Goal: Information Seeking & Learning: Learn about a topic

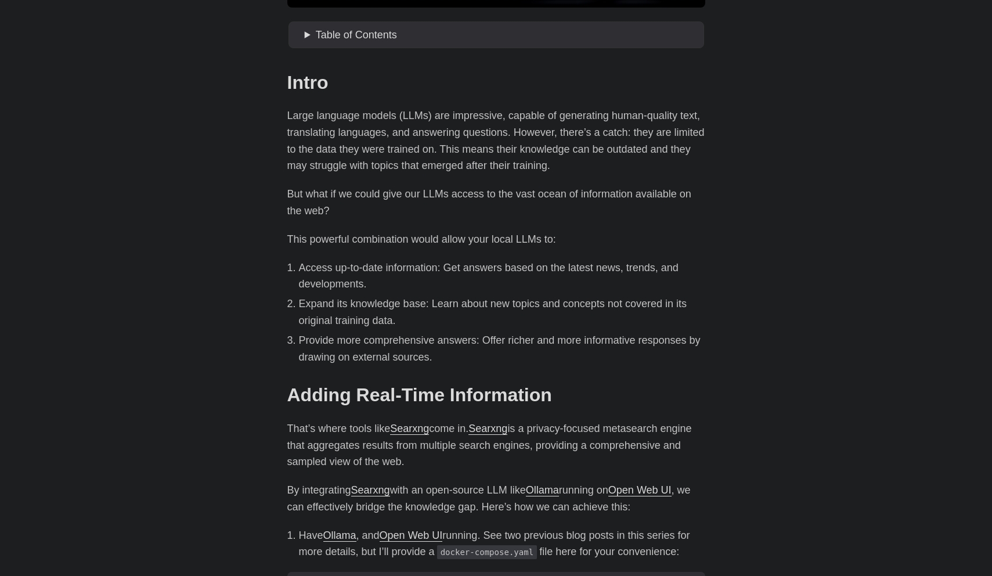
scroll to position [421, 0]
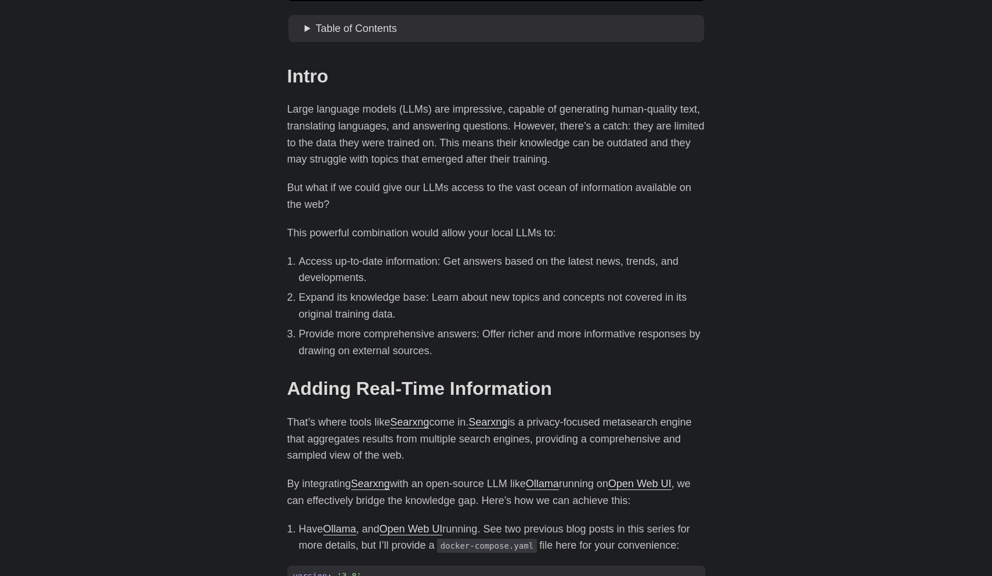
click at [522, 126] on p "Large language models (LLMs) are impressive, capable of generating human-qualit…" at bounding box center [496, 134] width 418 height 67
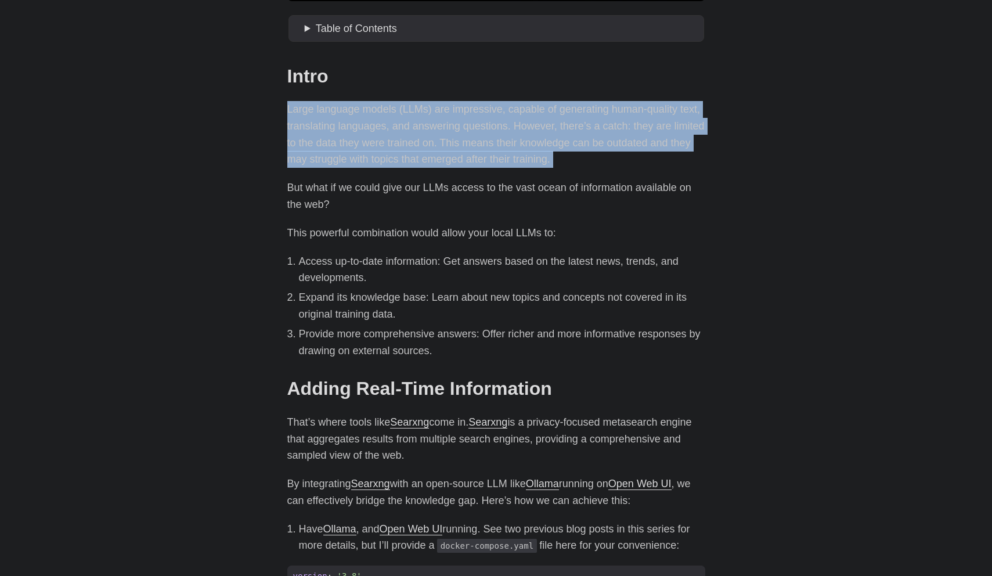
click at [522, 126] on p "Large language models (LLMs) are impressive, capable of generating human-qualit…" at bounding box center [496, 134] width 418 height 67
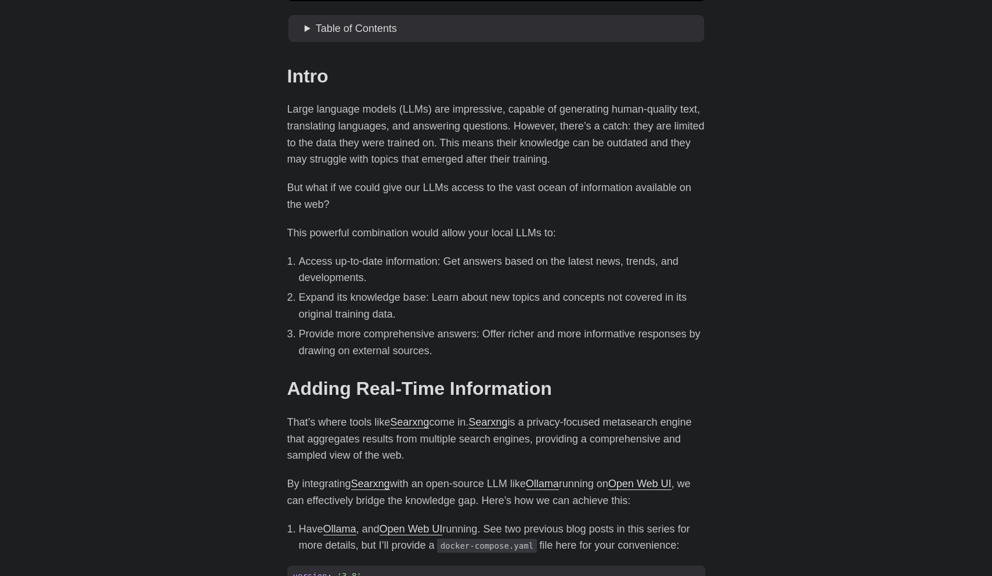
click at [523, 141] on p "Large language models (LLMs) are impressive, capable of generating human-qualit…" at bounding box center [496, 134] width 418 height 67
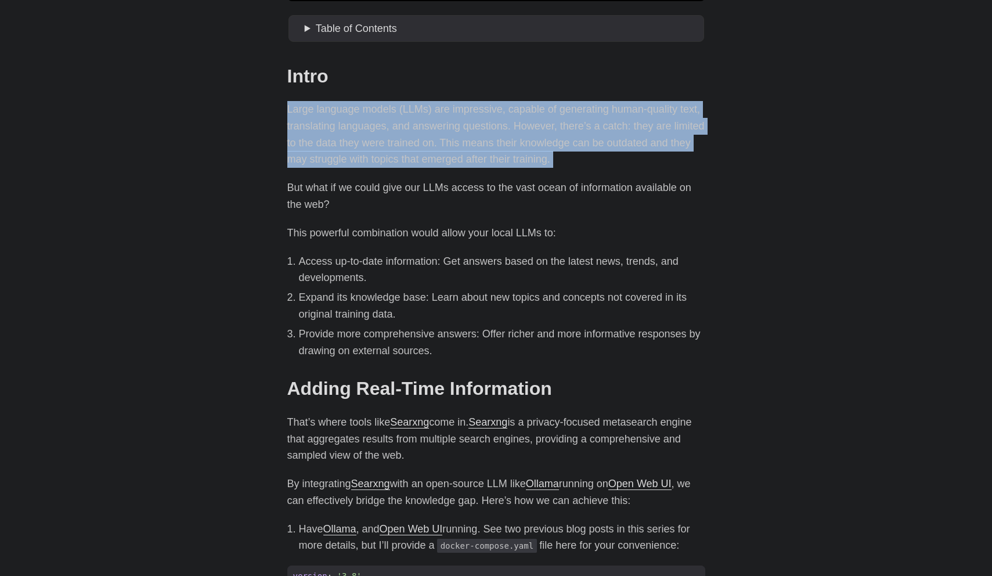
click at [523, 141] on p "Large language models (LLMs) are impressive, capable of generating human-qualit…" at bounding box center [496, 134] width 418 height 67
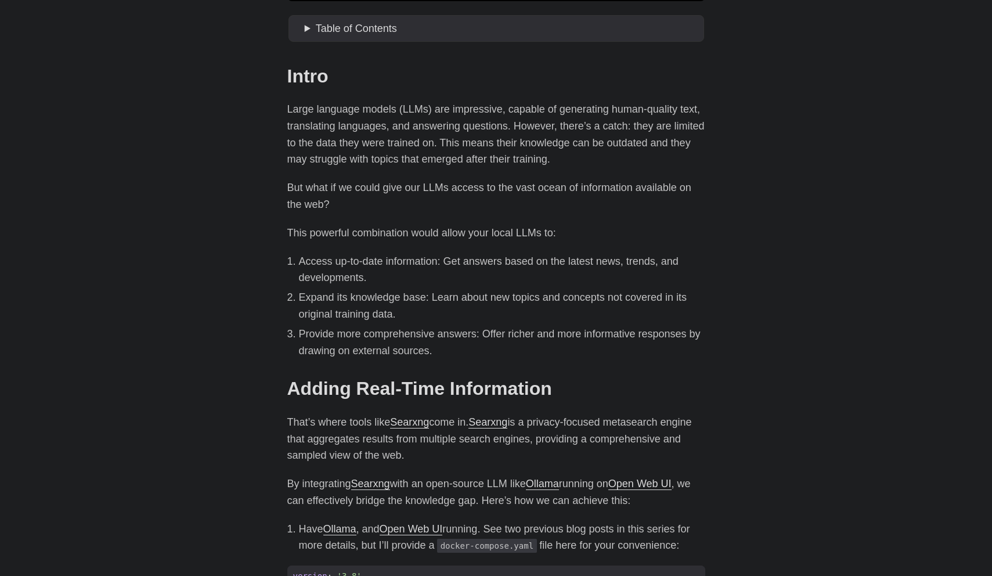
click at [519, 164] on p "Large language models (LLMs) are impressive, capable of generating human-qualit…" at bounding box center [496, 134] width 418 height 67
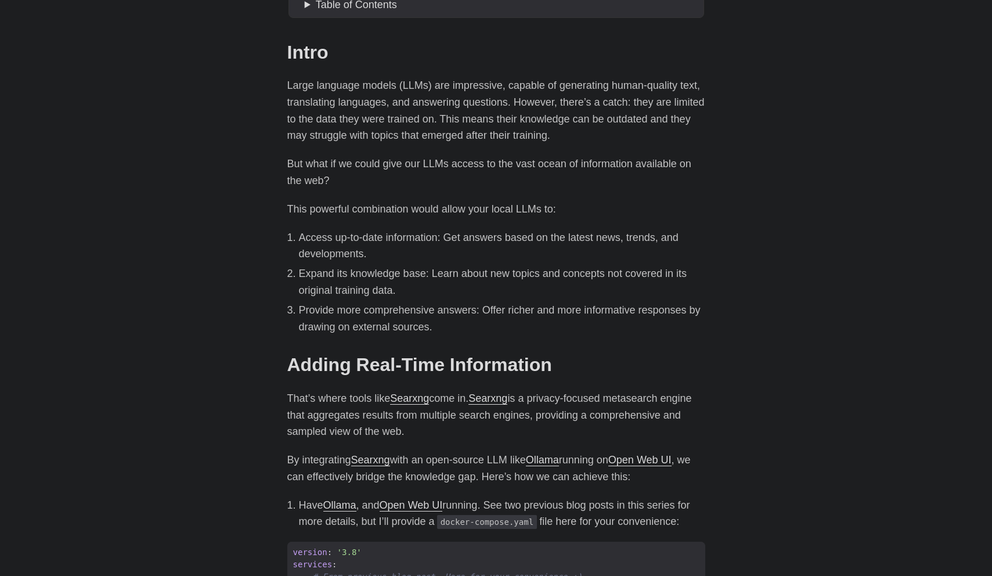
scroll to position [449, 0]
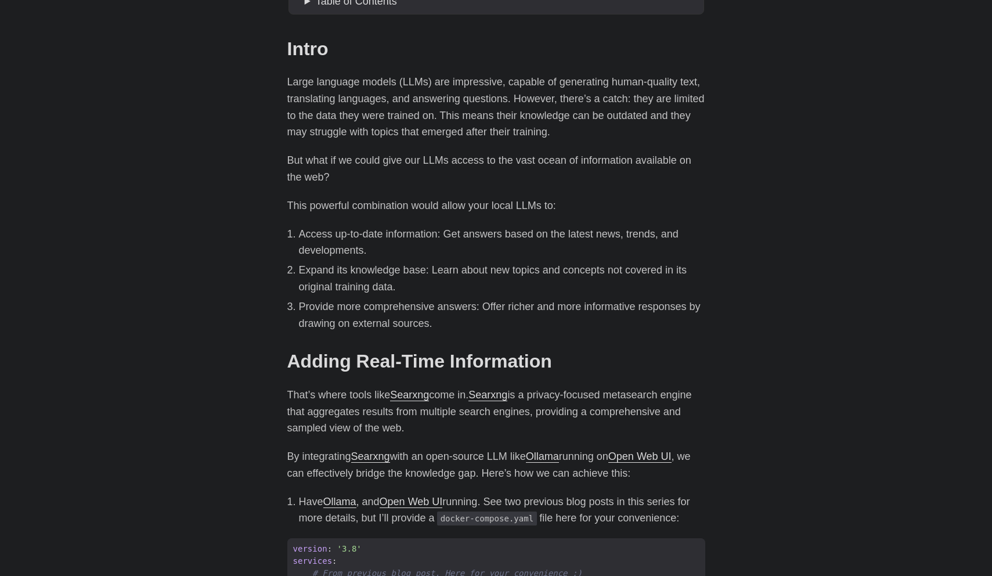
click at [454, 273] on li "Expand its knowledge base: Learn about new topics and concepts not covered in i…" at bounding box center [502, 279] width 406 height 34
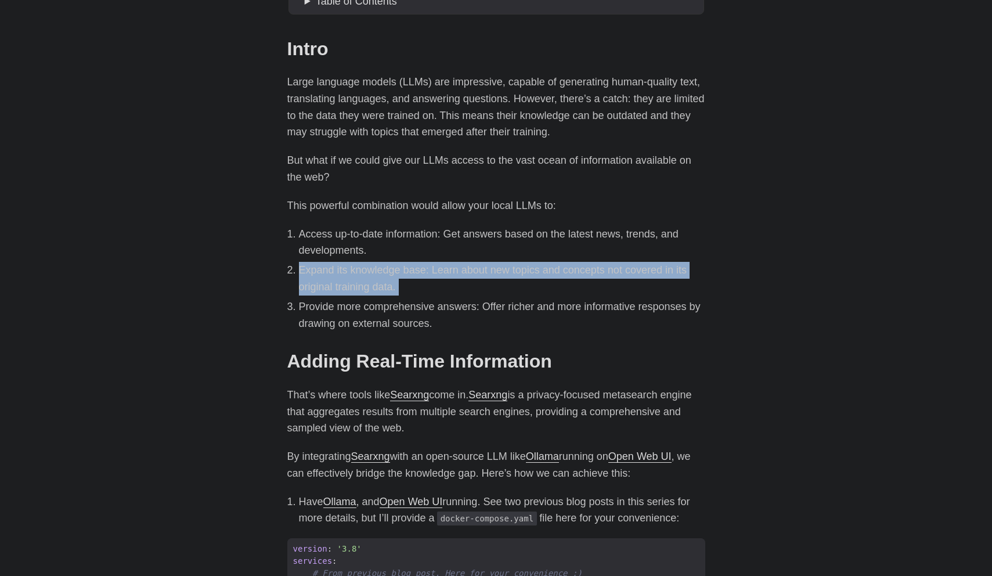
click at [454, 273] on li "Expand its knowledge base: Learn about new topics and concepts not covered in i…" at bounding box center [502, 279] width 406 height 34
click at [453, 276] on li "Expand its knowledge base: Learn about new topics and concepts not covered in i…" at bounding box center [502, 279] width 406 height 34
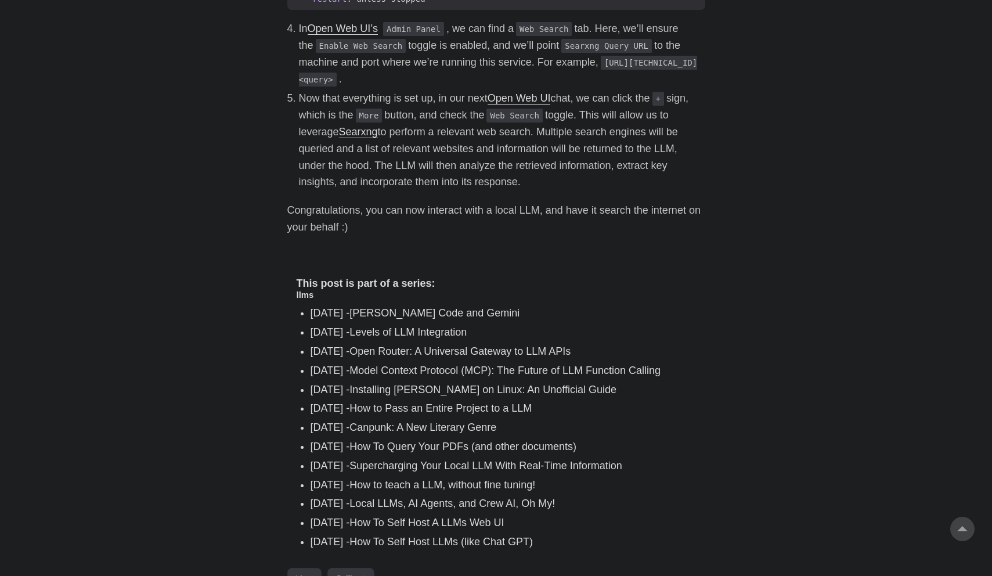
scroll to position [1715, 0]
click at [392, 289] on h4 "This post is part of a series:" at bounding box center [496, 282] width 399 height 13
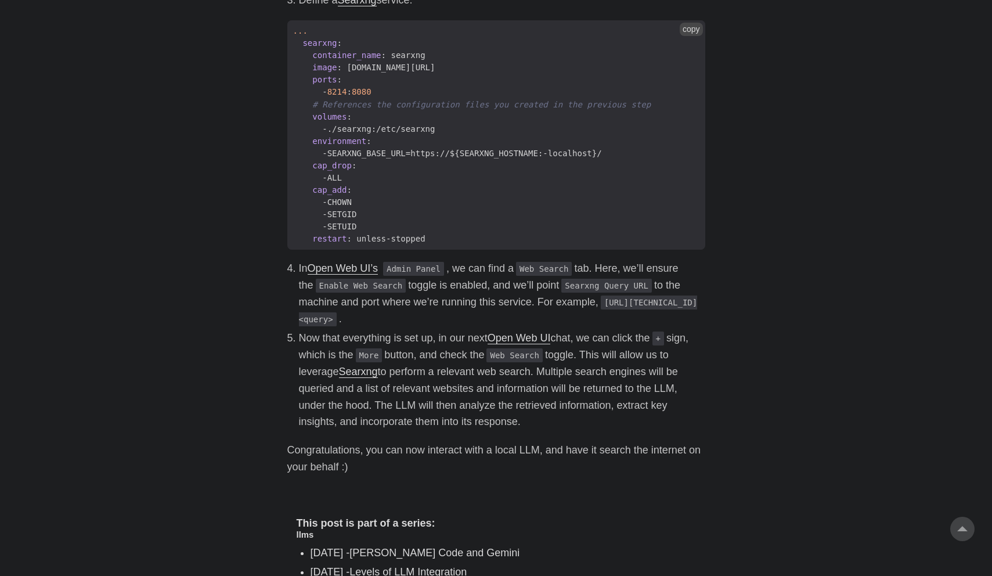
scroll to position [1480, 0]
